Goal: Download file/media

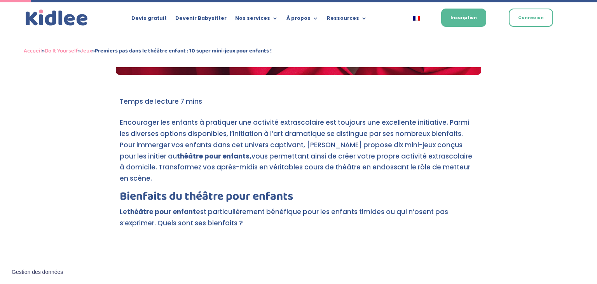
scroll to position [175, 0]
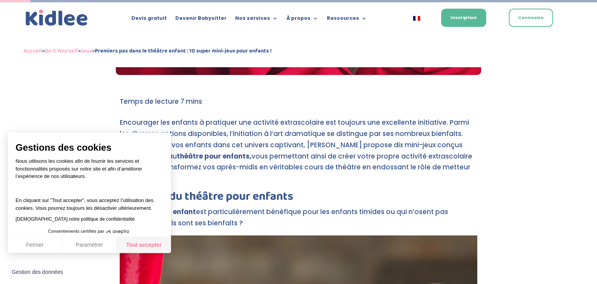
click at [130, 247] on button "Tout accepter" at bounding box center [144, 245] width 54 height 16
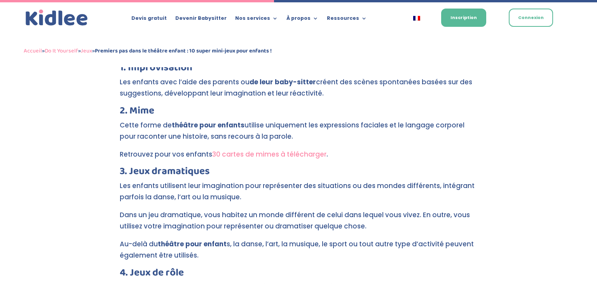
scroll to position [1572, 0]
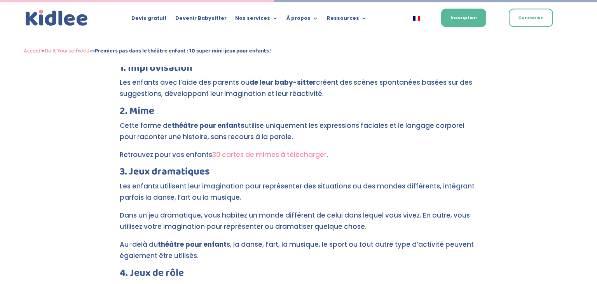
click at [309, 150] on link "30 cartes de mimes à télécharger" at bounding box center [269, 154] width 114 height 9
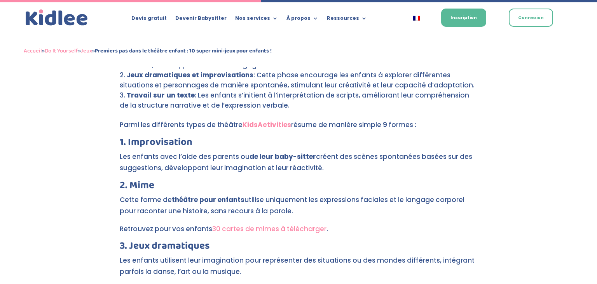
scroll to position [1499, 0]
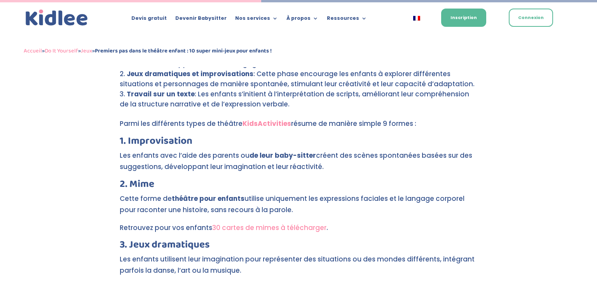
click at [244, 223] on link "30 cartes de mimes à télécharger" at bounding box center [269, 227] width 114 height 9
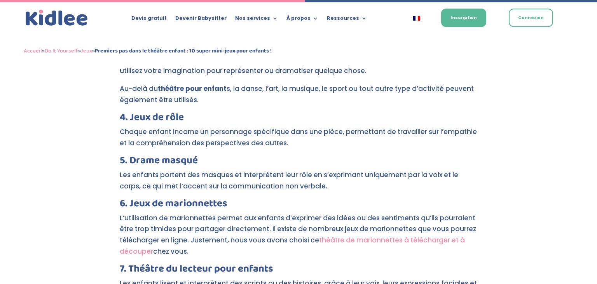
scroll to position [1762, 0]
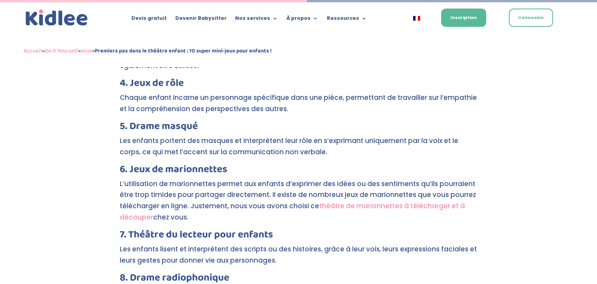
click at [416, 201] on link "théâtre de marionnettes à télécharger et à découper" at bounding box center [292, 211] width 345 height 21
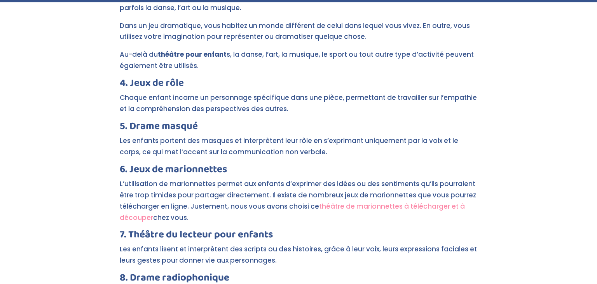
scroll to position [1762, 0]
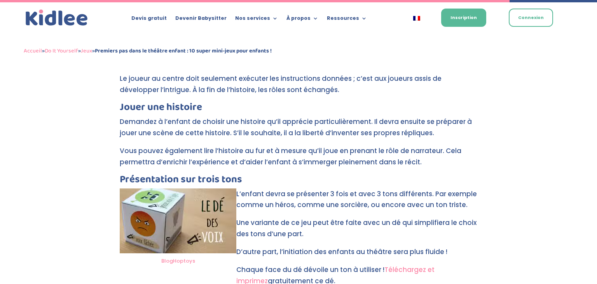
scroll to position [2923, 0]
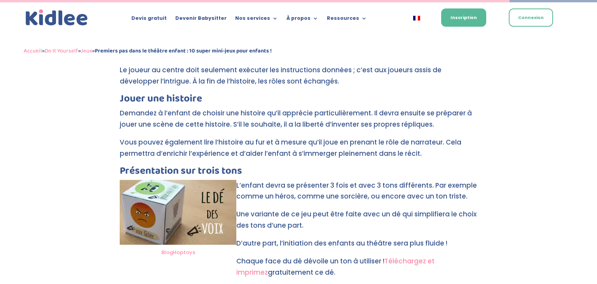
click at [422, 257] on link "Téléchargez et imprimez" at bounding box center [335, 267] width 198 height 21
